Goal: Task Accomplishment & Management: Manage account settings

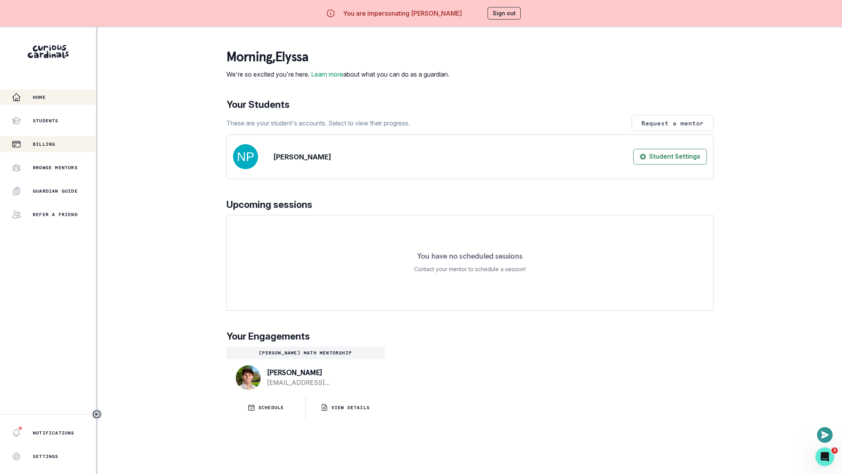
click at [45, 140] on div "Billing" at bounding box center [54, 143] width 84 height 9
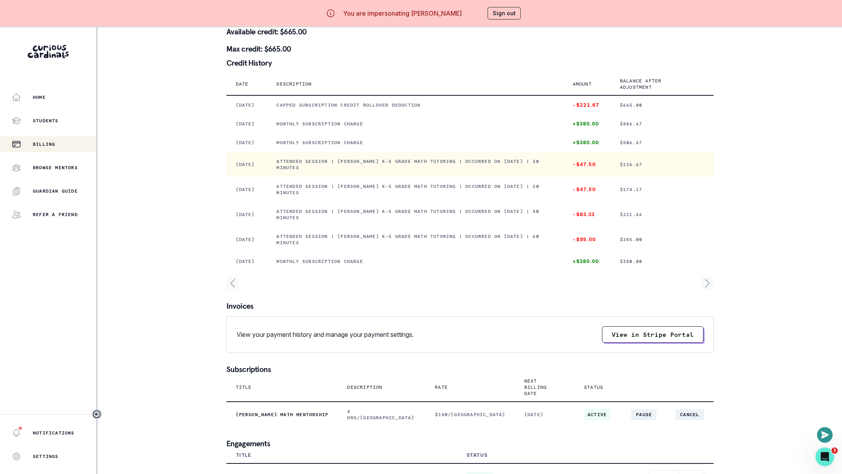
scroll to position [27, 0]
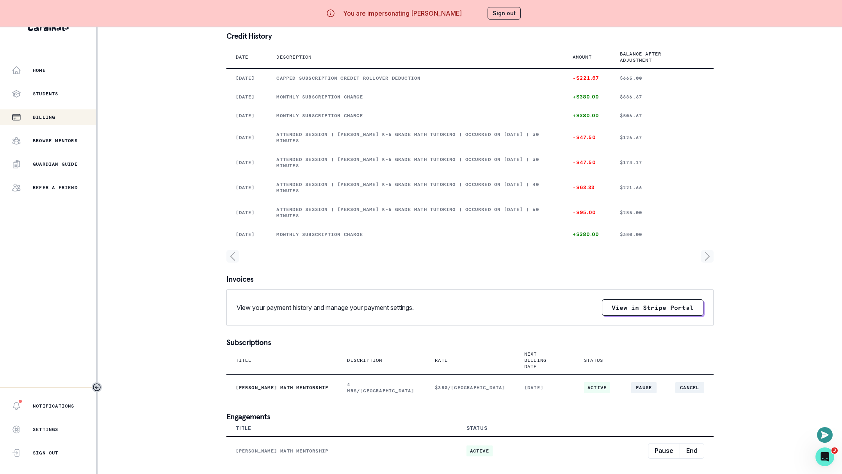
click at [501, 14] on button "Sign out" at bounding box center [504, 13] width 33 height 12
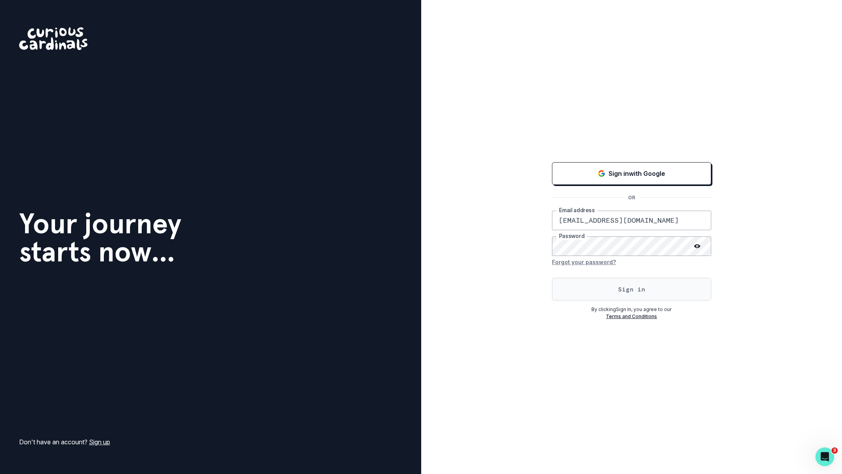
click at [603, 286] on button "Sign in" at bounding box center [631, 289] width 159 height 23
